Goal: Information Seeking & Learning: Find specific fact

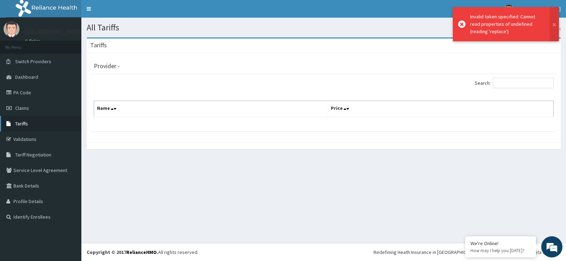
click at [21, 122] on span "Tariffs" at bounding box center [21, 124] width 13 height 6
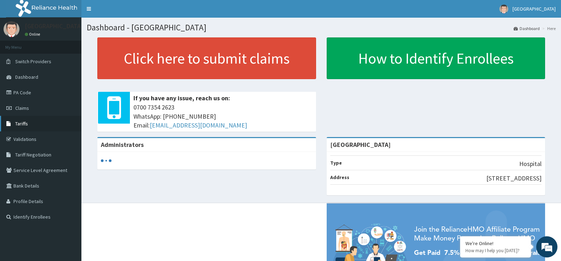
click at [45, 126] on link "Tariffs" at bounding box center [40, 124] width 81 height 16
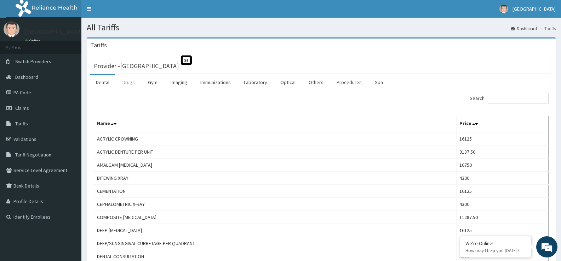
click at [127, 84] on link "Drugs" at bounding box center [129, 82] width 24 height 15
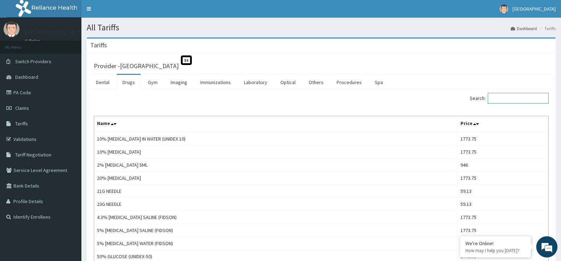
click at [502, 101] on input "Search:" at bounding box center [518, 98] width 61 height 11
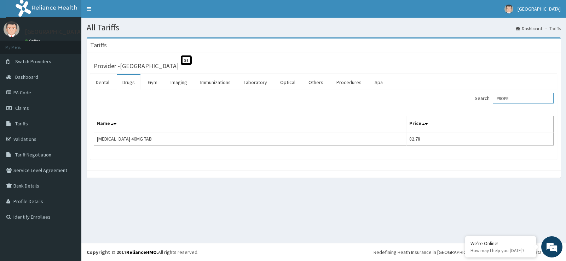
drag, startPoint x: 524, startPoint y: 97, endPoint x: 469, endPoint y: 106, distance: 55.5
click at [471, 106] on div "Search: PROPR Name Price PROPRANOLOL 40MG TAB 82.78" at bounding box center [324, 119] width 460 height 53
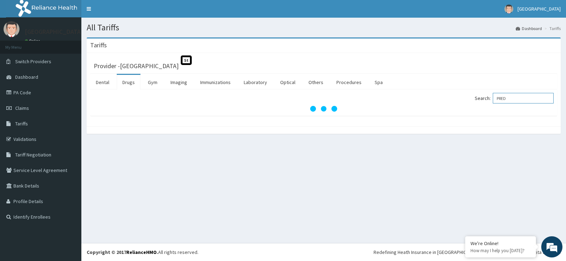
type input "PRED"
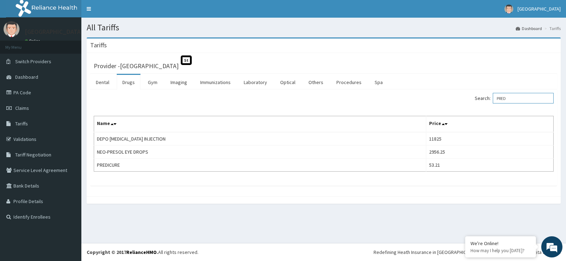
click at [532, 99] on input "PRED" at bounding box center [523, 98] width 61 height 11
click at [204, 188] on div "Provider - Deseret International Hospital St Dental Drugs Gym Imaging Immunizat…" at bounding box center [324, 125] width 474 height 144
click at [29, 92] on link "PA Code" at bounding box center [40, 93] width 81 height 16
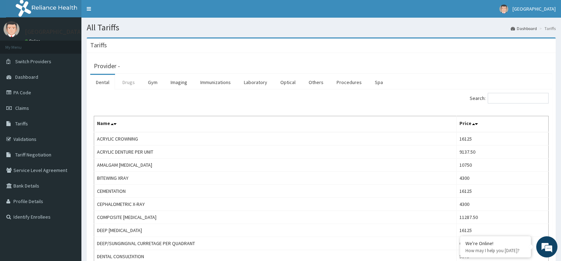
click at [129, 84] on link "Drugs" at bounding box center [129, 82] width 24 height 15
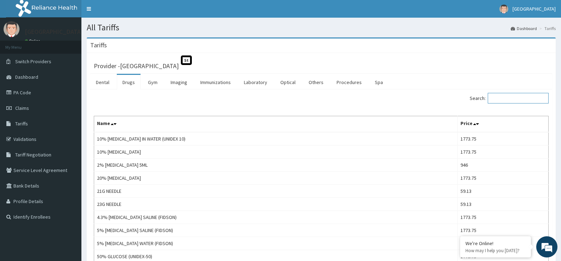
click at [507, 98] on input "Search:" at bounding box center [518, 98] width 61 height 11
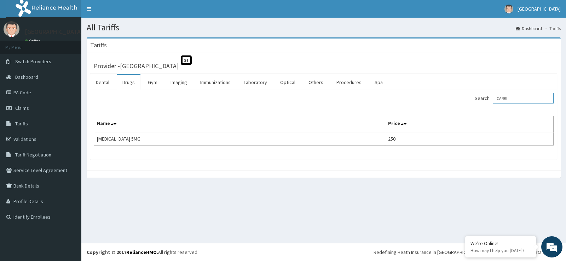
type input "CARBI"
click at [398, 93] on div "Search: CARBI" at bounding box center [441, 99] width 225 height 12
drag, startPoint x: 515, startPoint y: 97, endPoint x: 471, endPoint y: 109, distance: 45.6
click at [472, 111] on div "Search: CARBI Name Price [MEDICAL_DATA] 5MG 250" at bounding box center [324, 119] width 460 height 53
click at [524, 96] on input "PROPRA" at bounding box center [523, 98] width 61 height 11
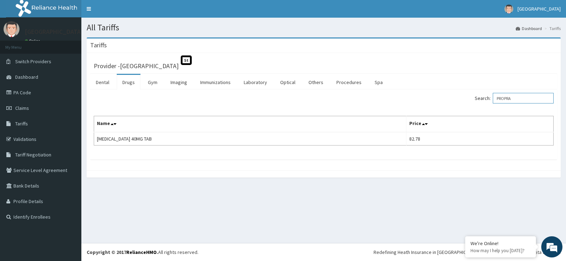
drag, startPoint x: 524, startPoint y: 96, endPoint x: 476, endPoint y: 106, distance: 49.3
click at [476, 106] on div "Search: PROPRA Name Price [MEDICAL_DATA] 40MG TAB 82.78" at bounding box center [324, 119] width 460 height 53
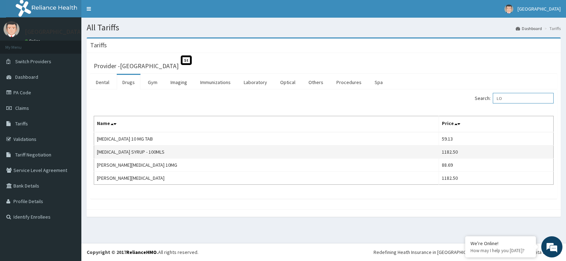
type input "L"
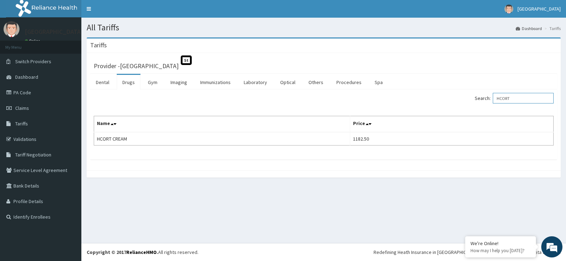
drag, startPoint x: 519, startPoint y: 99, endPoint x: 471, endPoint y: 84, distance: 50.8
click at [480, 103] on div "Search: HCORT" at bounding box center [441, 99] width 225 height 12
drag, startPoint x: 529, startPoint y: 100, endPoint x: 475, endPoint y: 113, distance: 55.3
click at [475, 113] on div "Search: AMLOD Name Price [MEDICAL_DATA] 10MG 100" at bounding box center [324, 119] width 460 height 53
type input "LISINO"
